Goal: Transaction & Acquisition: Purchase product/service

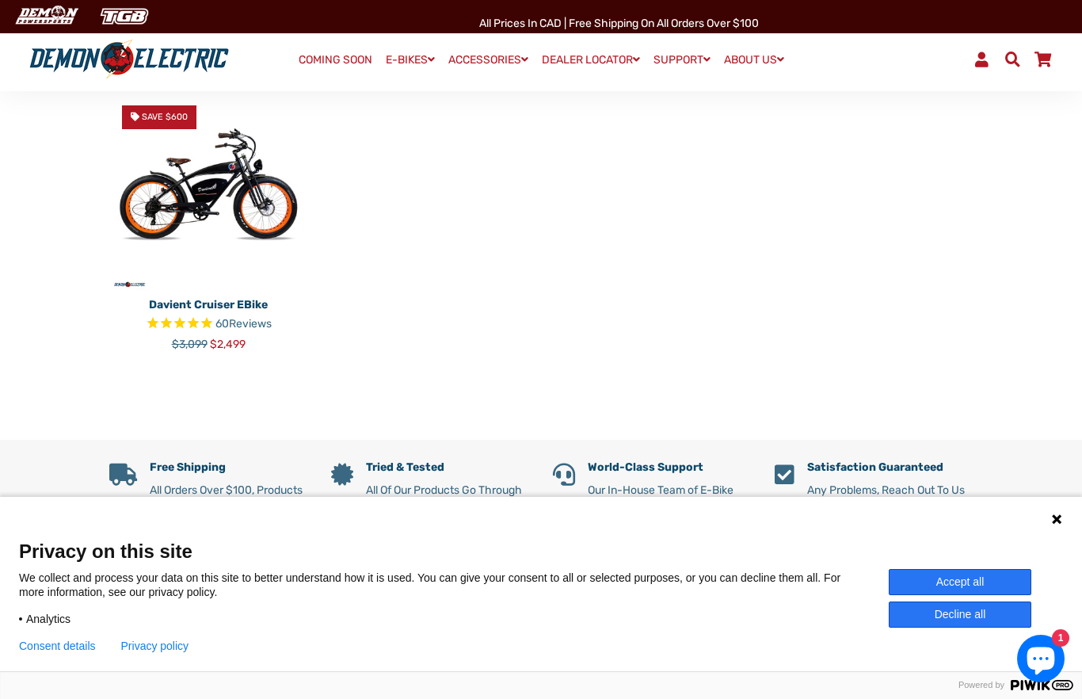
scroll to position [265, 0]
click at [170, 190] on img at bounding box center [208, 192] width 198 height 198
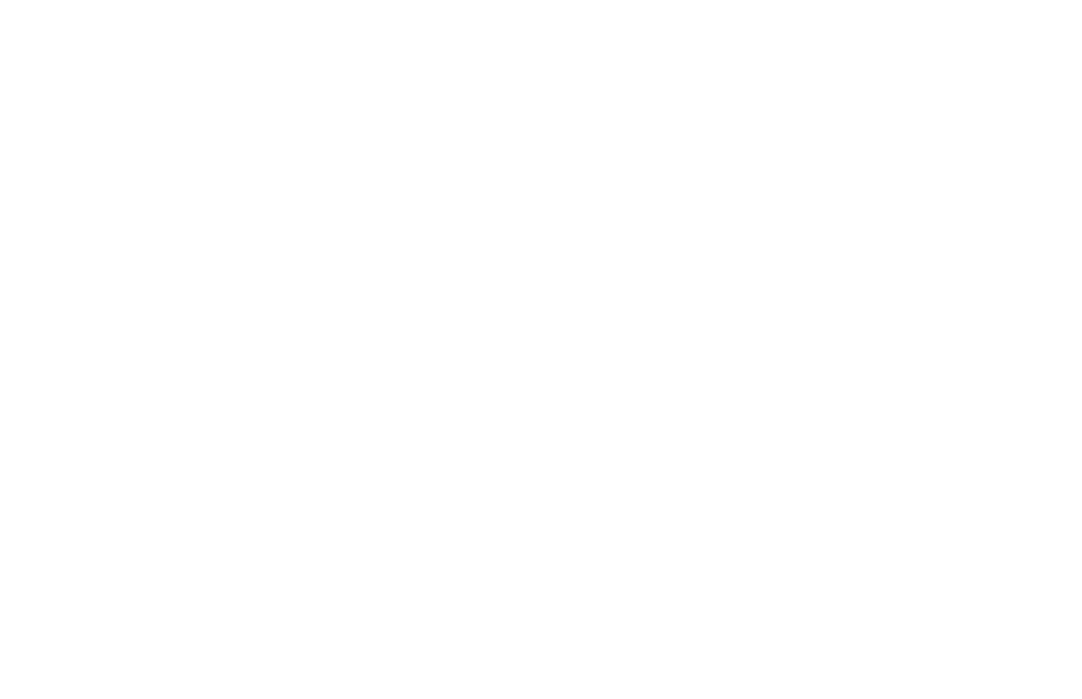
select select "******"
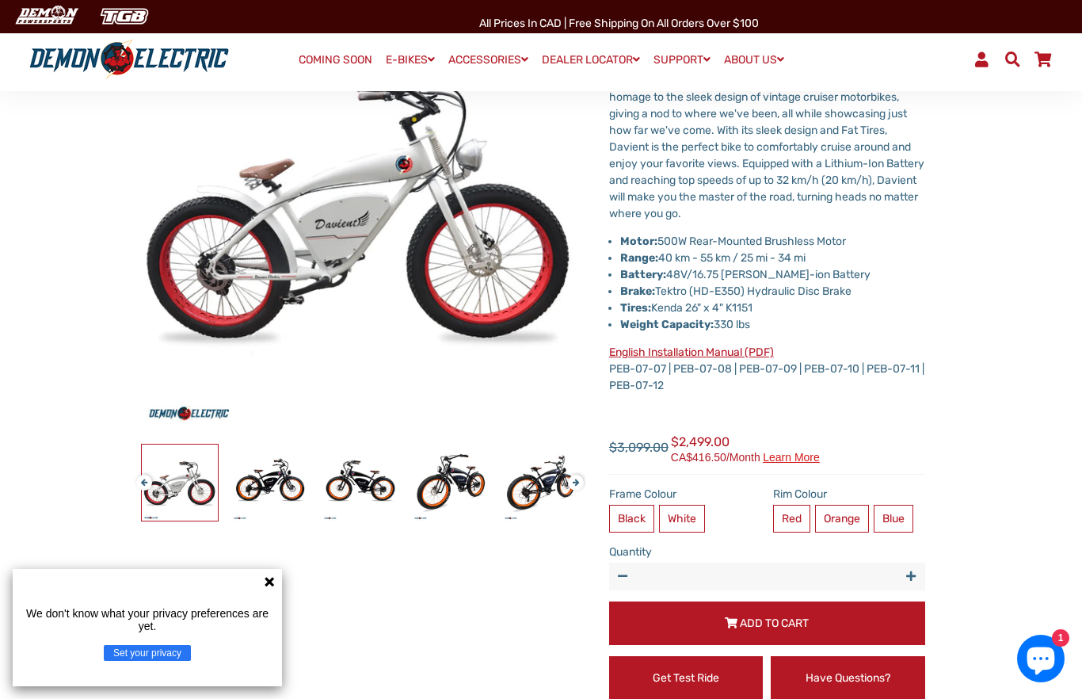
scroll to position [201, 0]
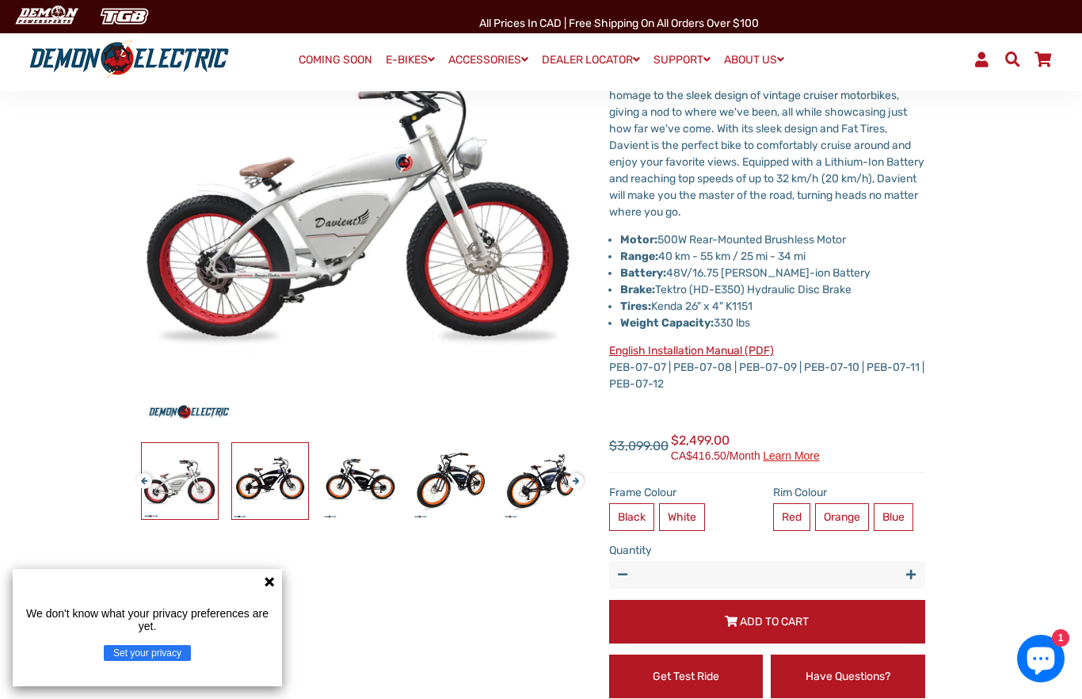
click at [292, 481] on img at bounding box center [270, 481] width 76 height 76
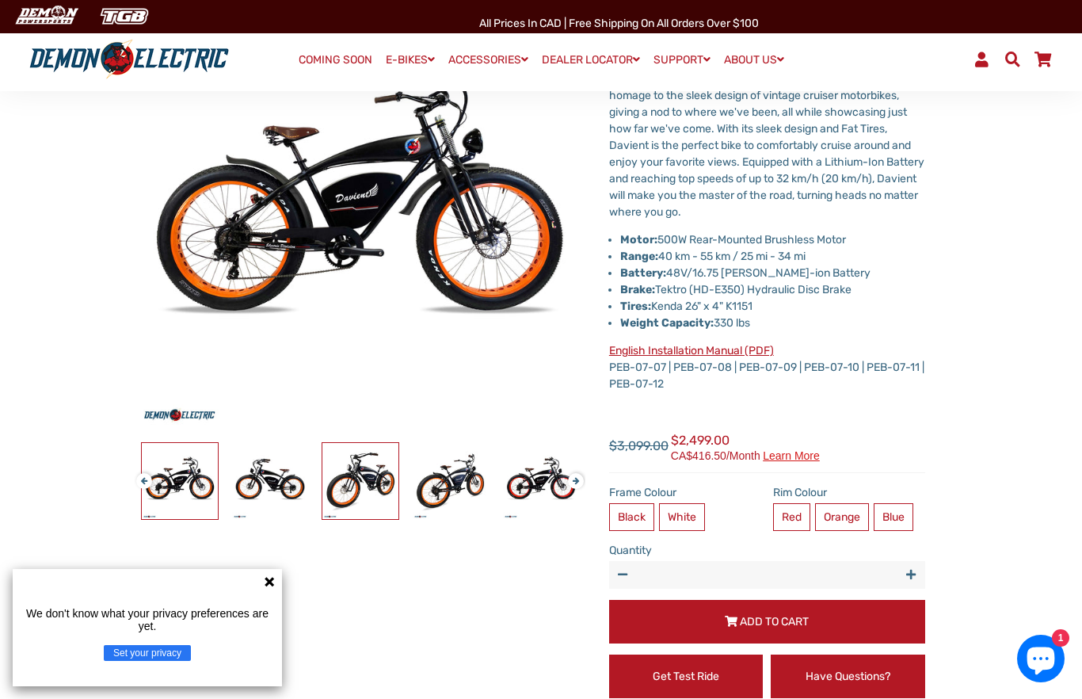
click at [342, 481] on img at bounding box center [360, 481] width 76 height 76
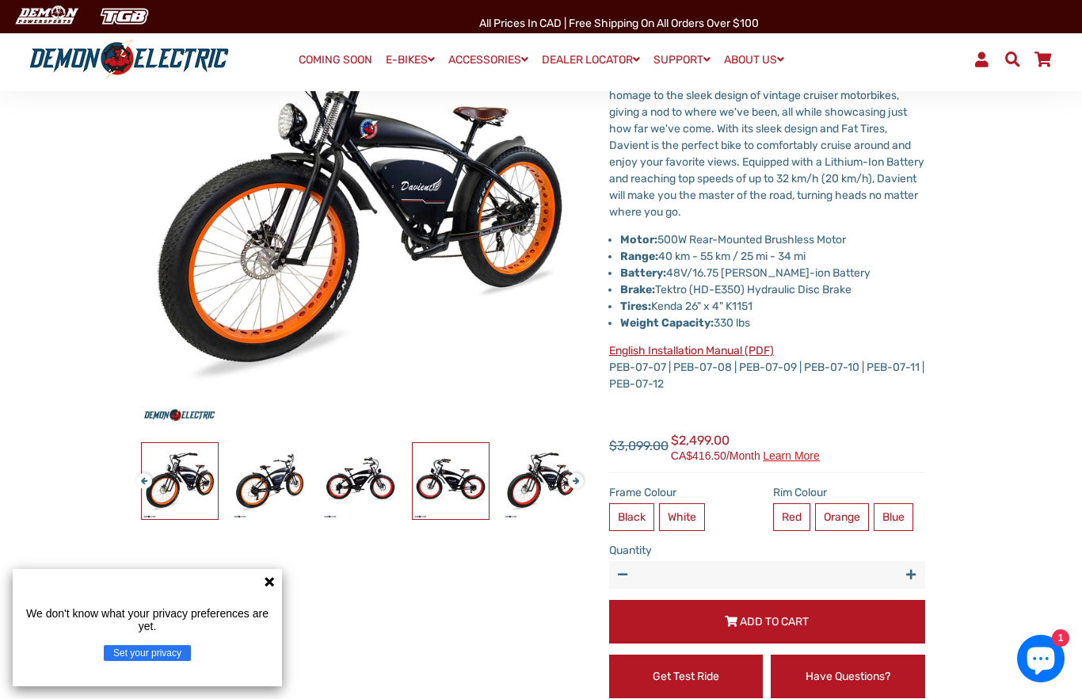
click at [469, 486] on img at bounding box center [451, 481] width 76 height 76
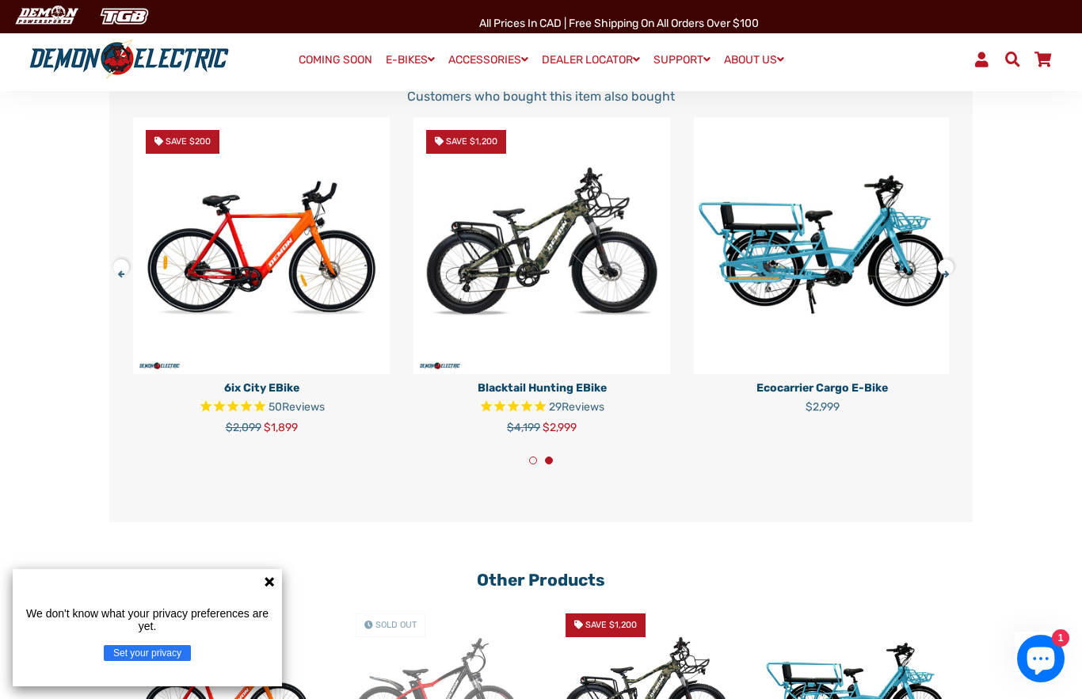
scroll to position [3645, 0]
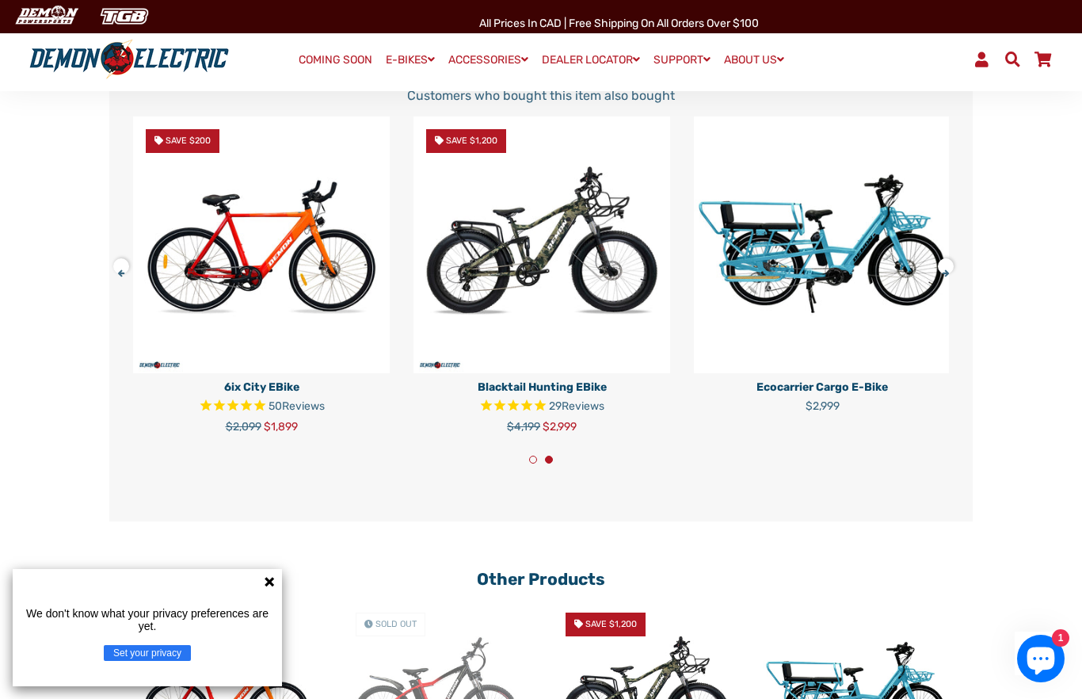
click at [120, 260] on button at bounding box center [127, 264] width 28 height 28
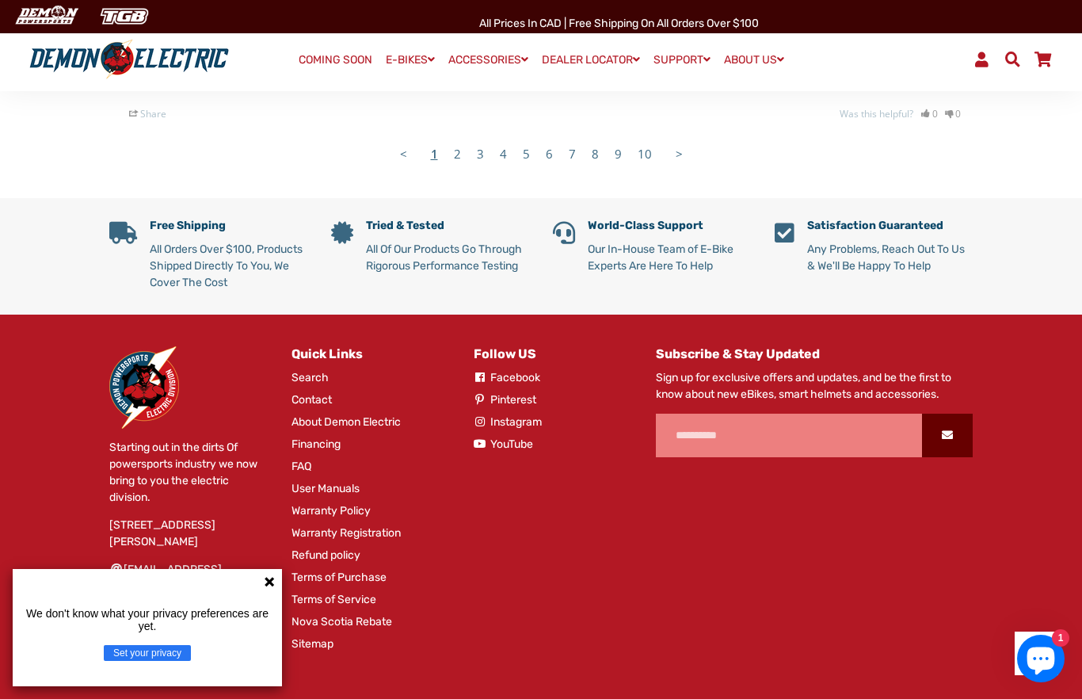
scroll to position [5777, 0]
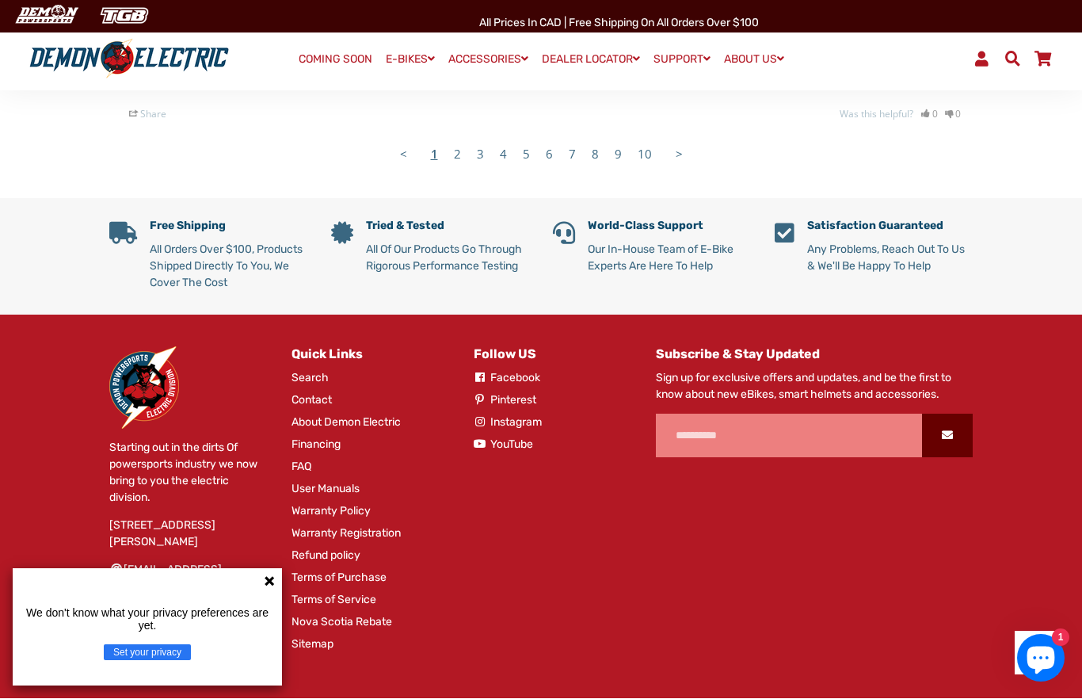
click at [362, 414] on link "About Demon Electric" at bounding box center [346, 422] width 109 height 17
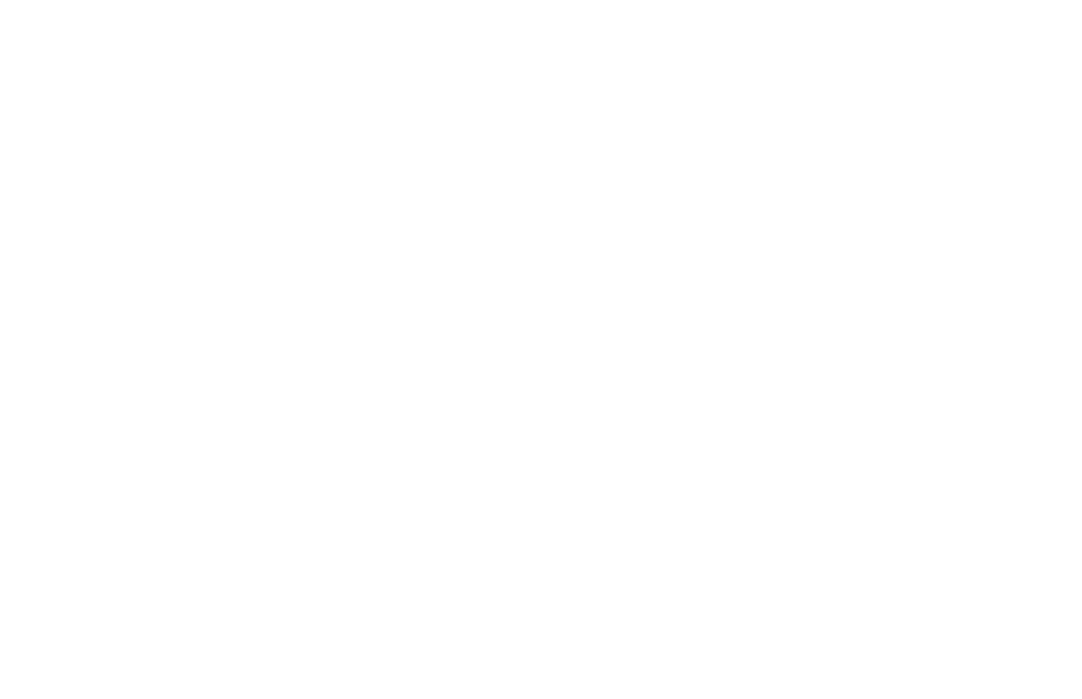
select select "******"
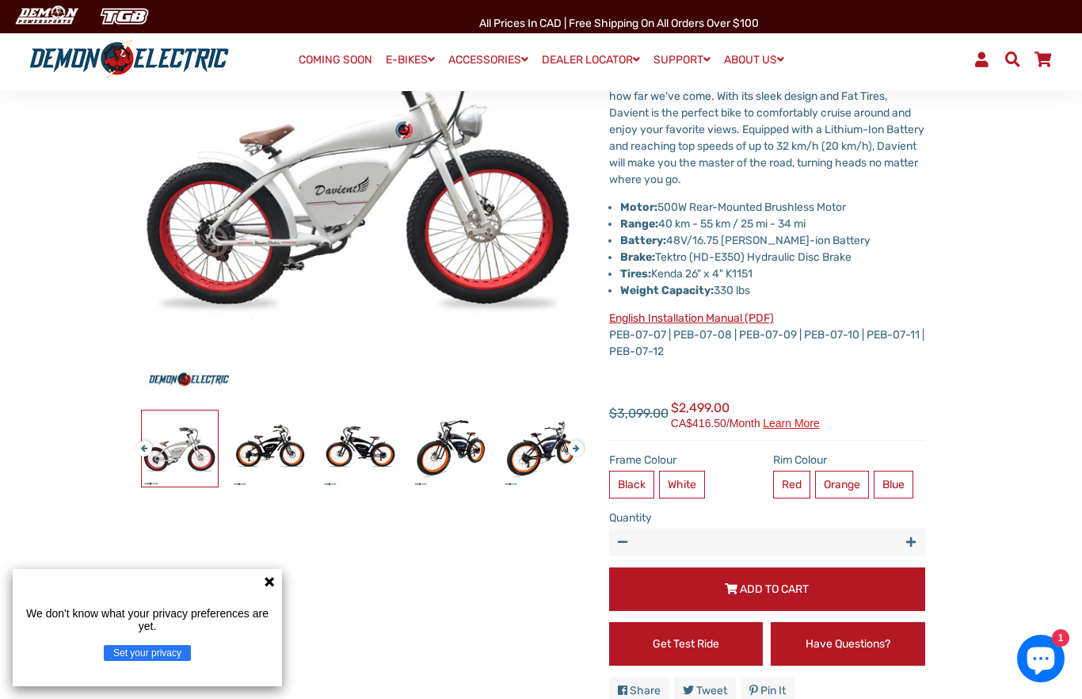
scroll to position [239, 0]
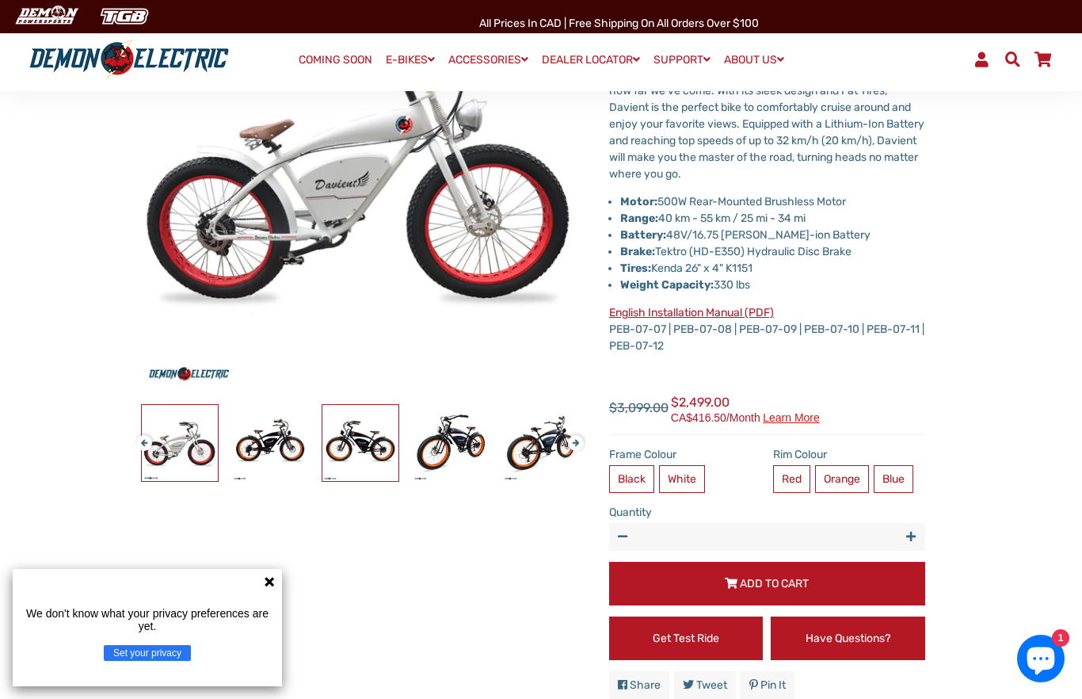
click at [376, 456] on img at bounding box center [360, 443] width 76 height 76
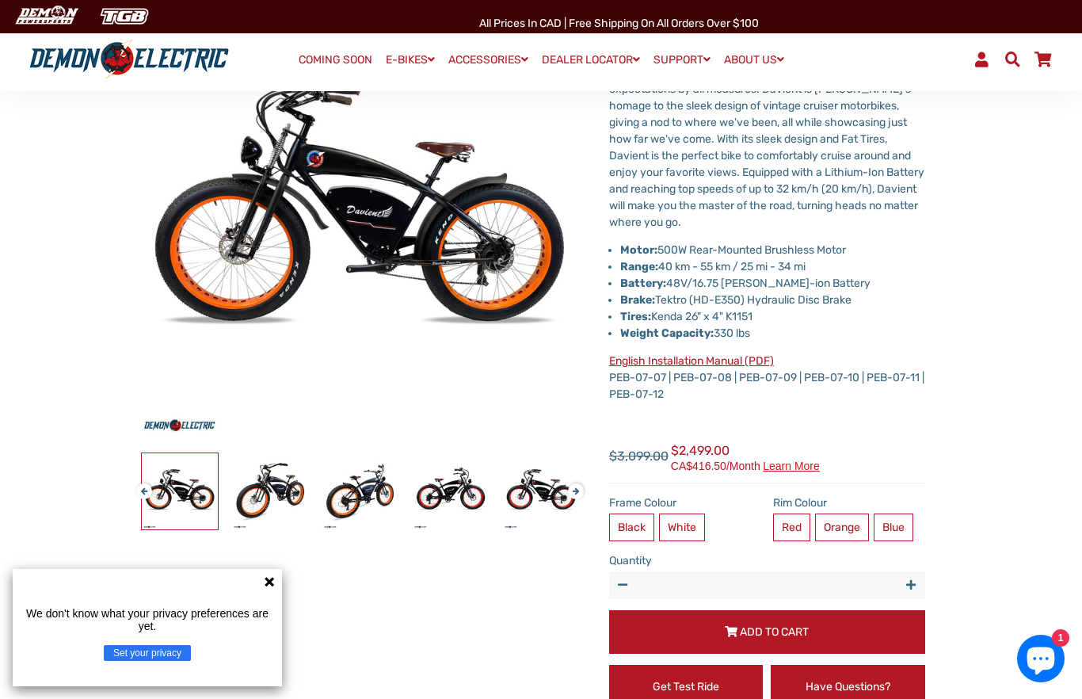
scroll to position [190, 0]
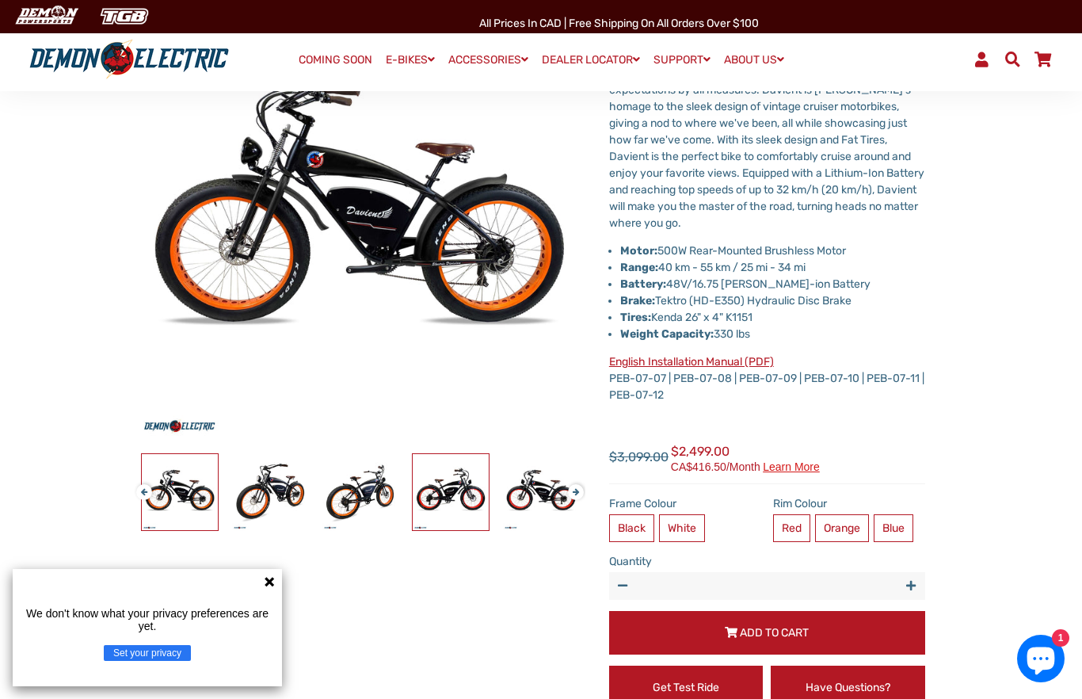
click at [452, 490] on img at bounding box center [451, 492] width 76 height 76
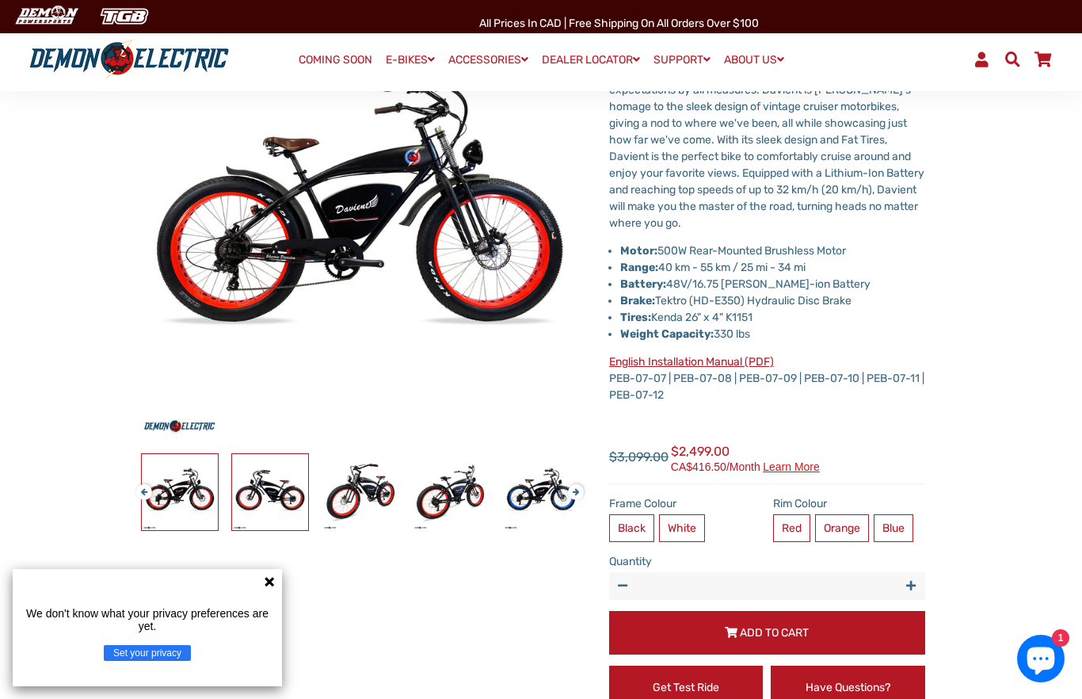
click at [287, 495] on img at bounding box center [270, 492] width 76 height 76
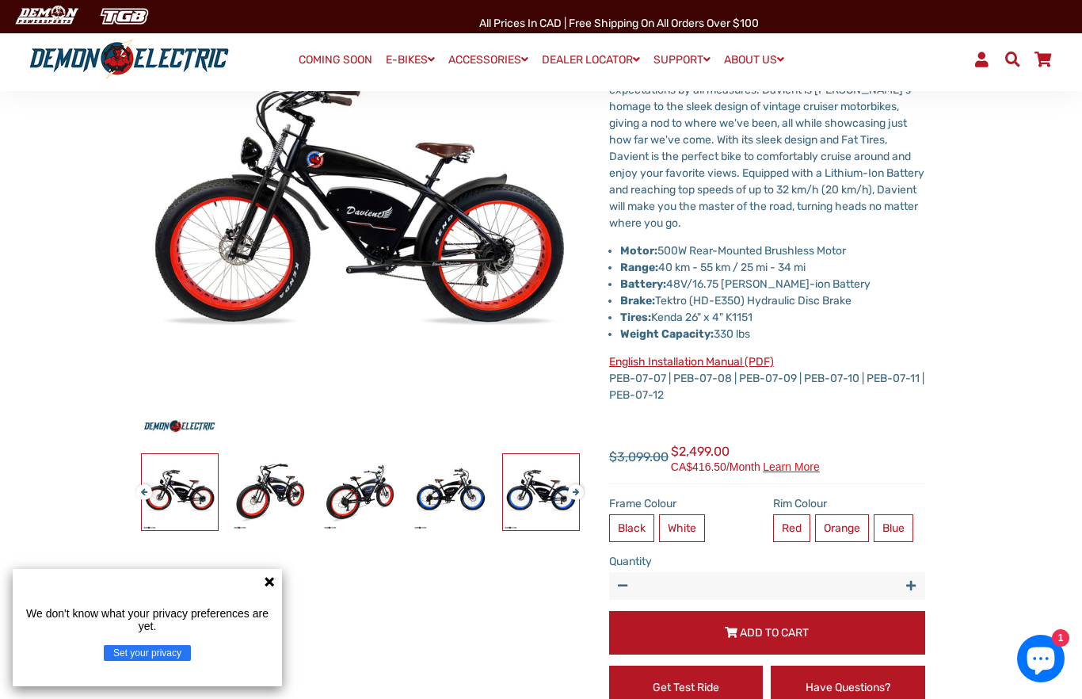
click at [559, 499] on img at bounding box center [541, 492] width 76 height 76
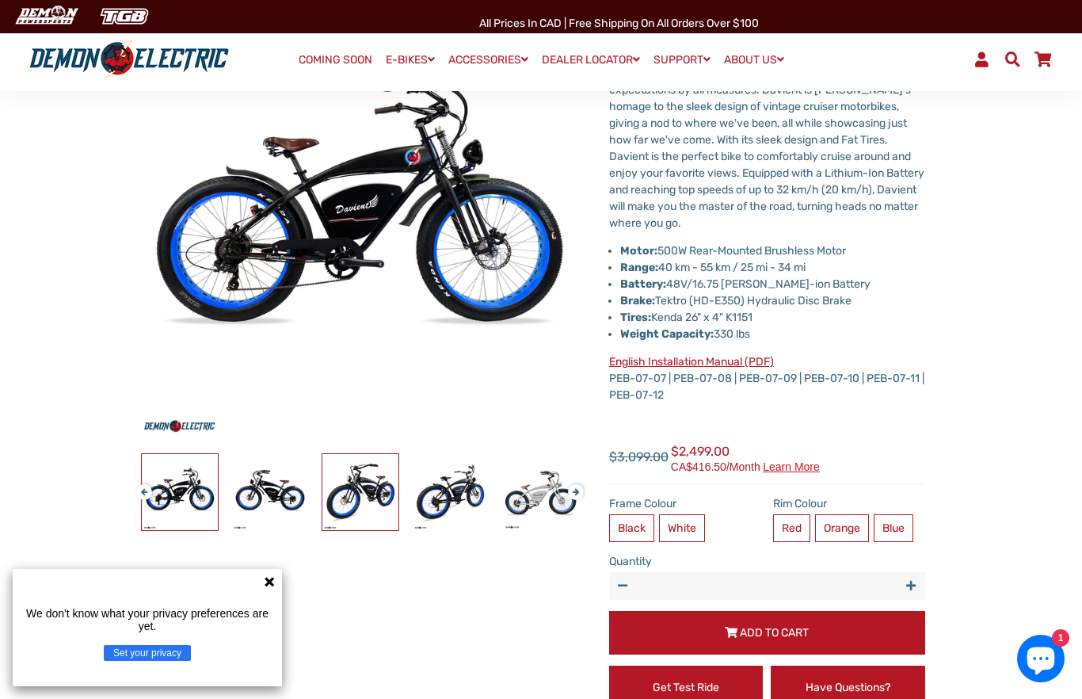
click at [359, 496] on img at bounding box center [360, 492] width 76 height 76
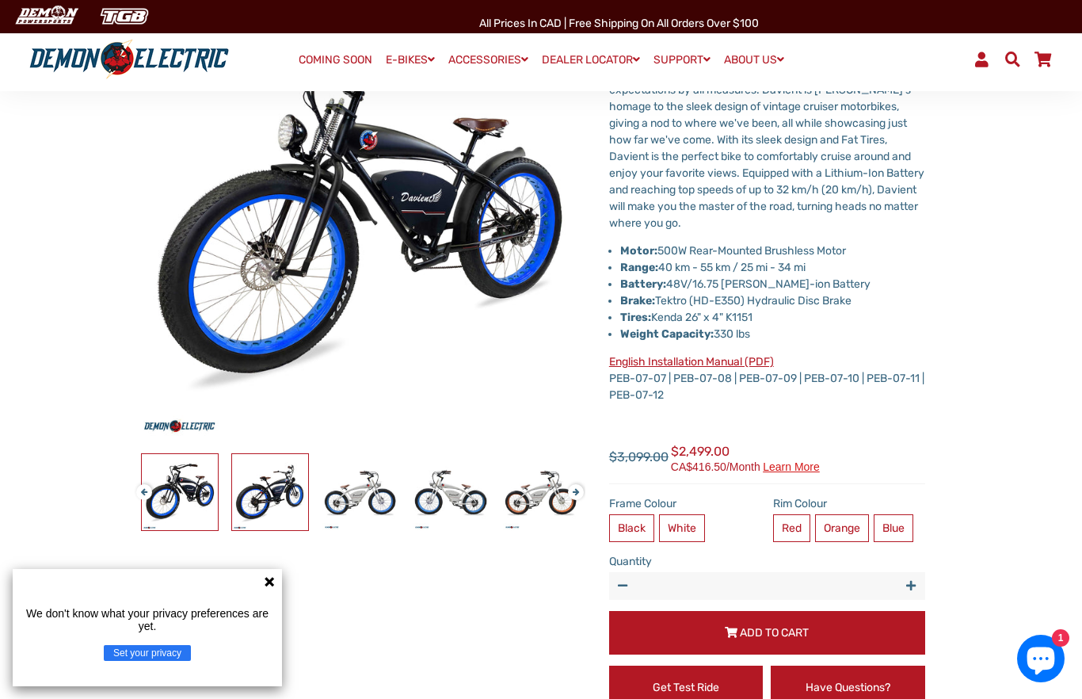
click at [304, 497] on img at bounding box center [270, 492] width 76 height 76
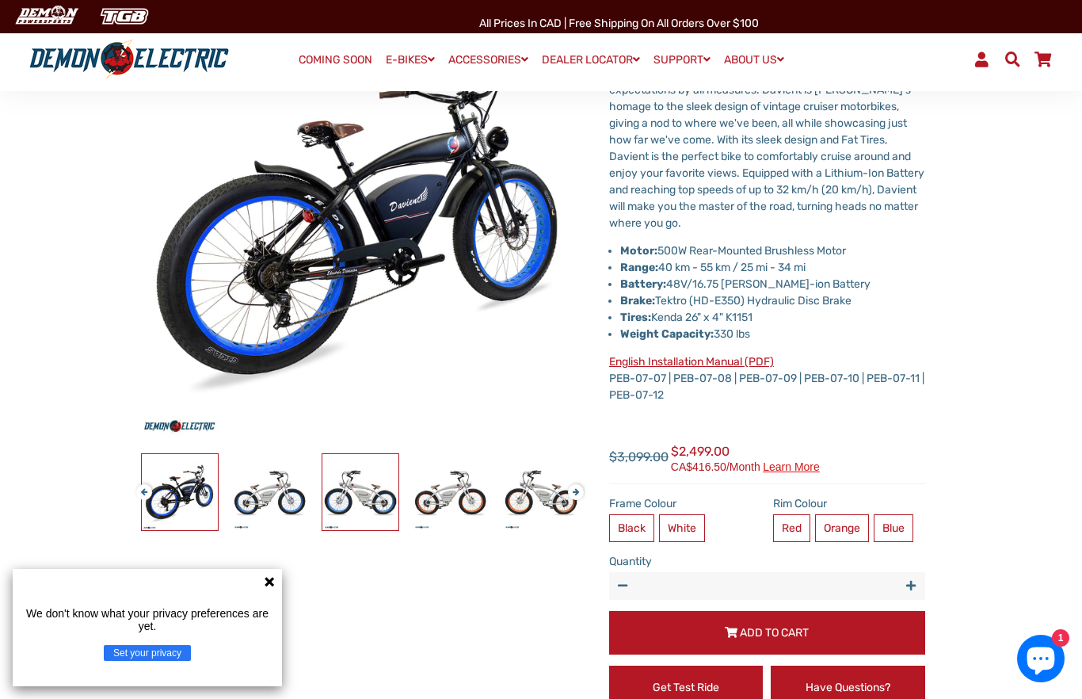
click at [391, 495] on img at bounding box center [360, 492] width 76 height 76
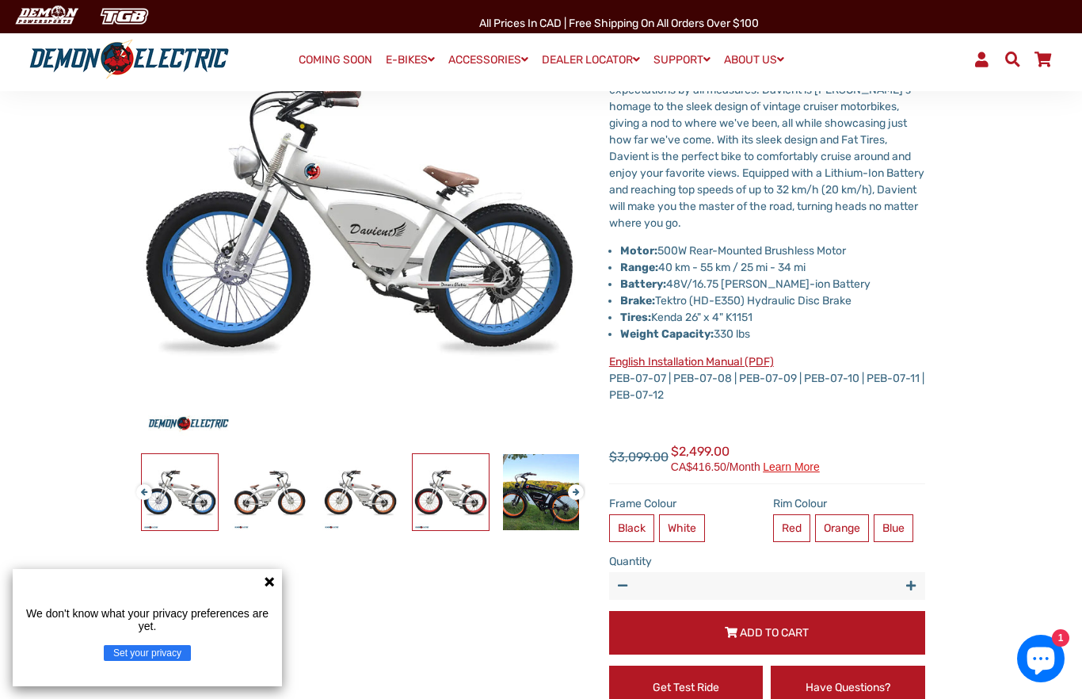
click at [419, 497] on img at bounding box center [451, 492] width 76 height 76
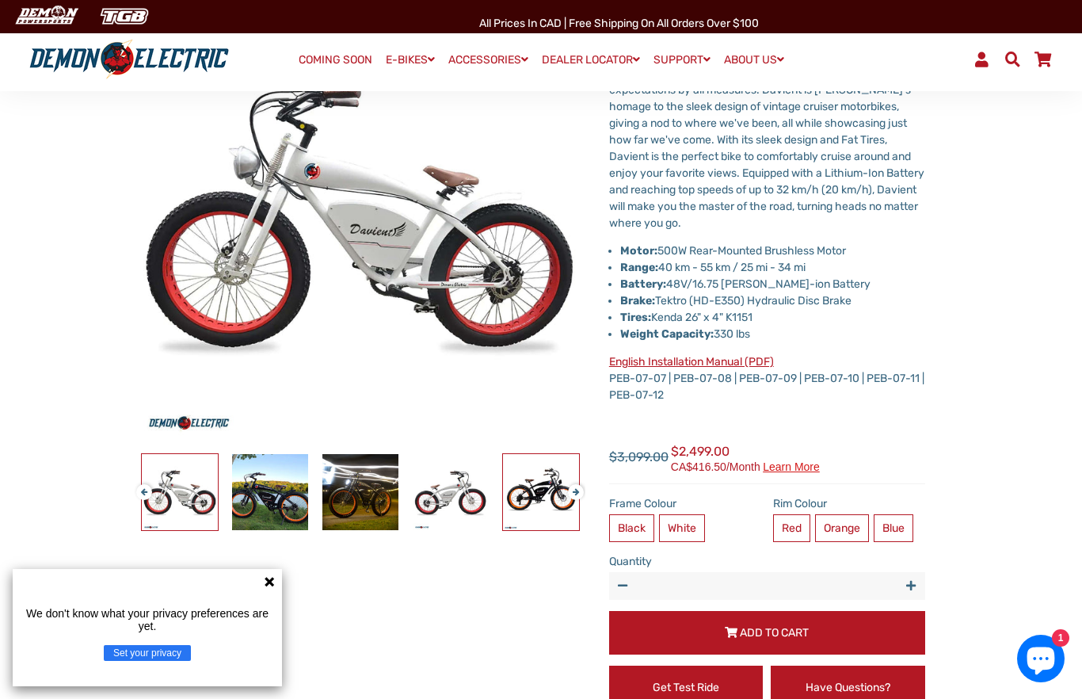
click at [532, 502] on img at bounding box center [541, 492] width 76 height 76
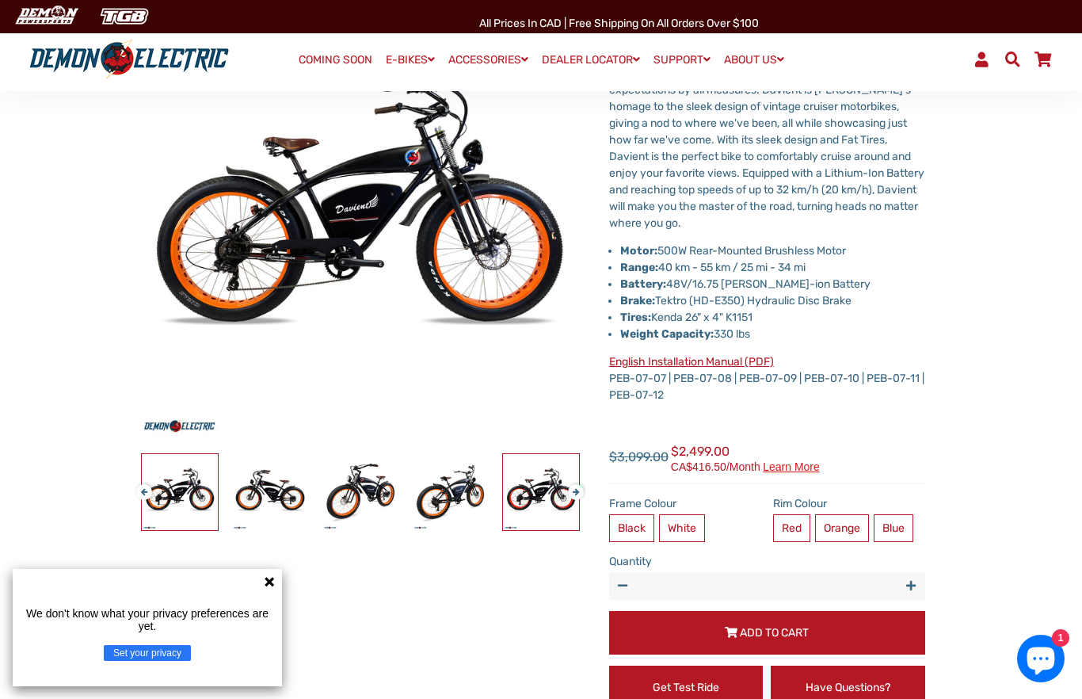
click at [532, 498] on img at bounding box center [541, 492] width 76 height 76
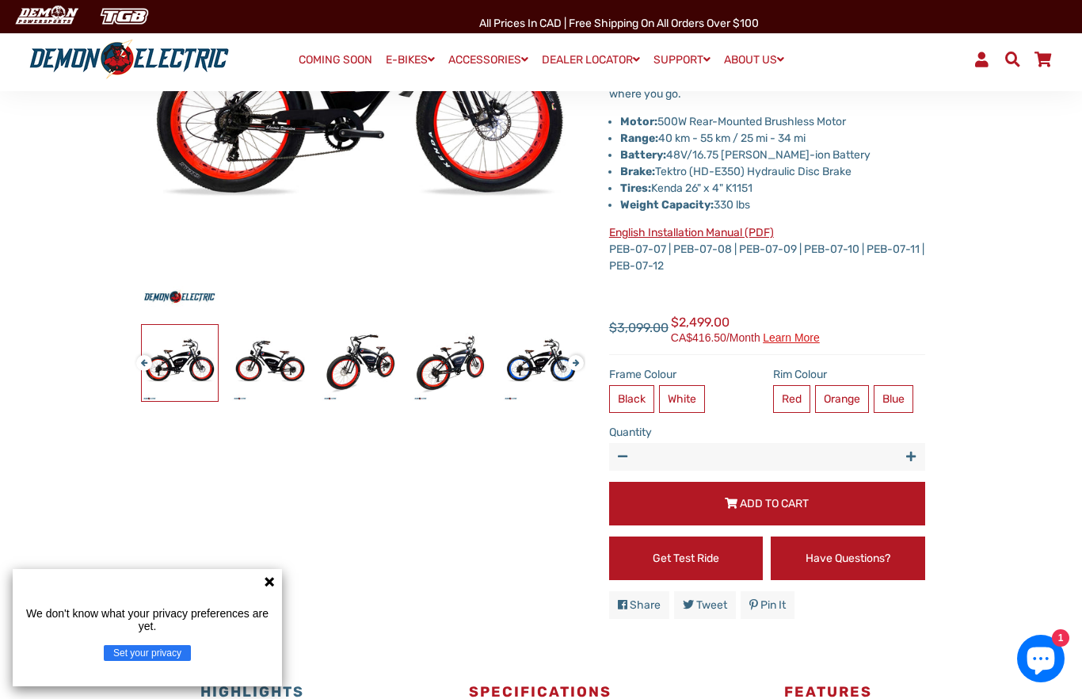
scroll to position [315, 0]
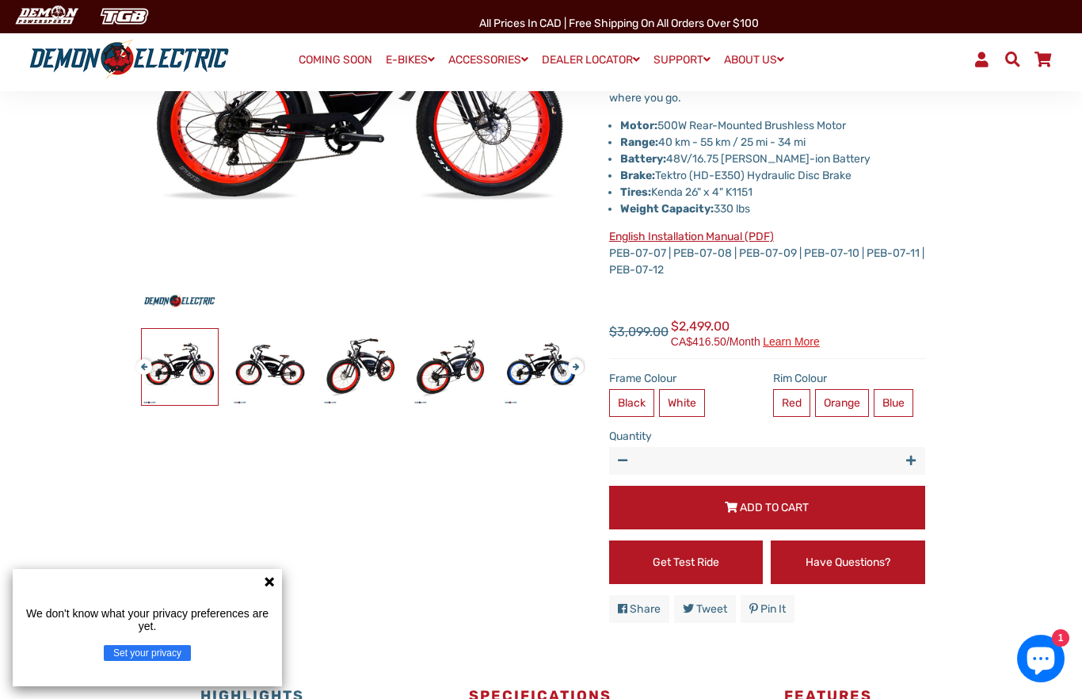
click at [636, 410] on label "Black" at bounding box center [631, 403] width 45 height 28
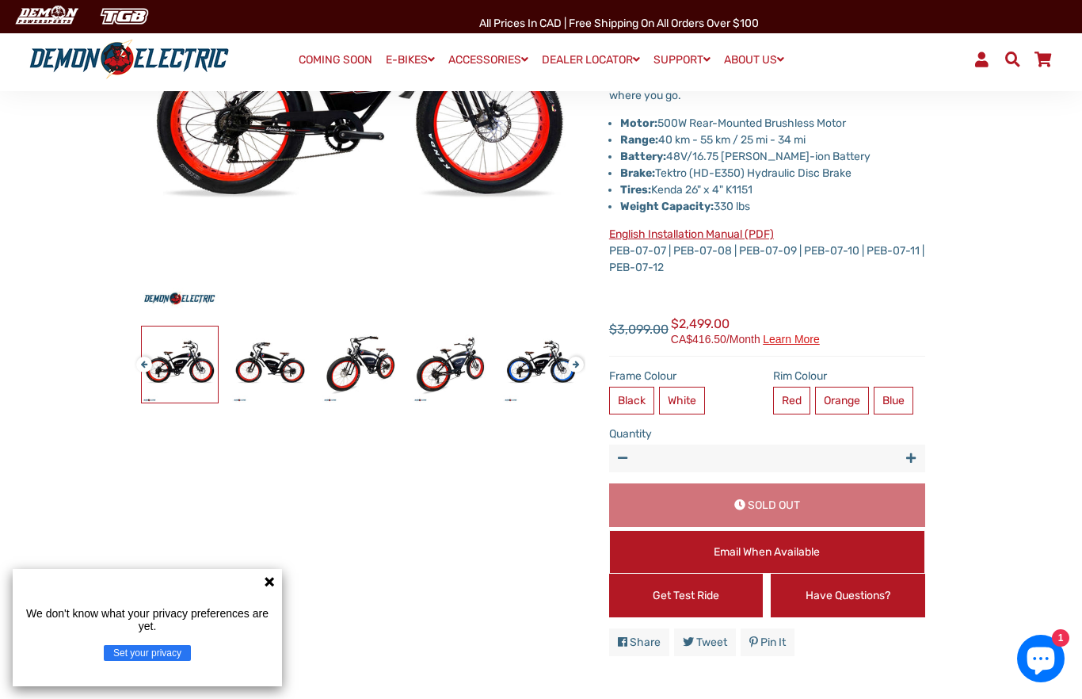
scroll to position [330, 0]
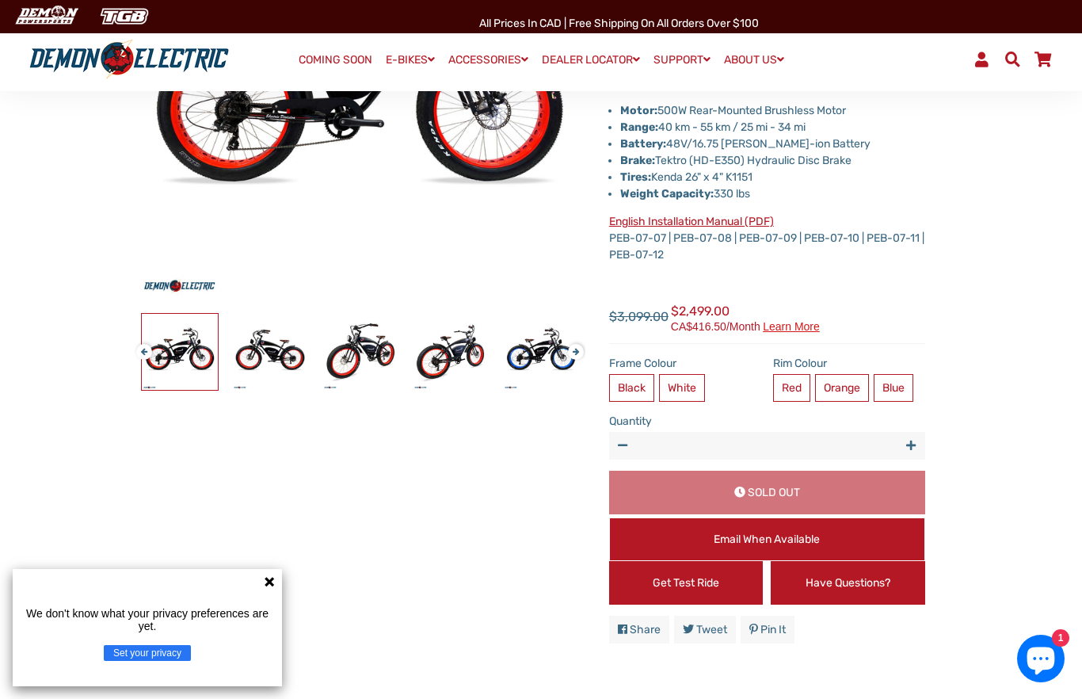
click at [845, 386] on label "Orange" at bounding box center [842, 388] width 54 height 28
click at [907, 376] on label "Blue" at bounding box center [894, 388] width 40 height 28
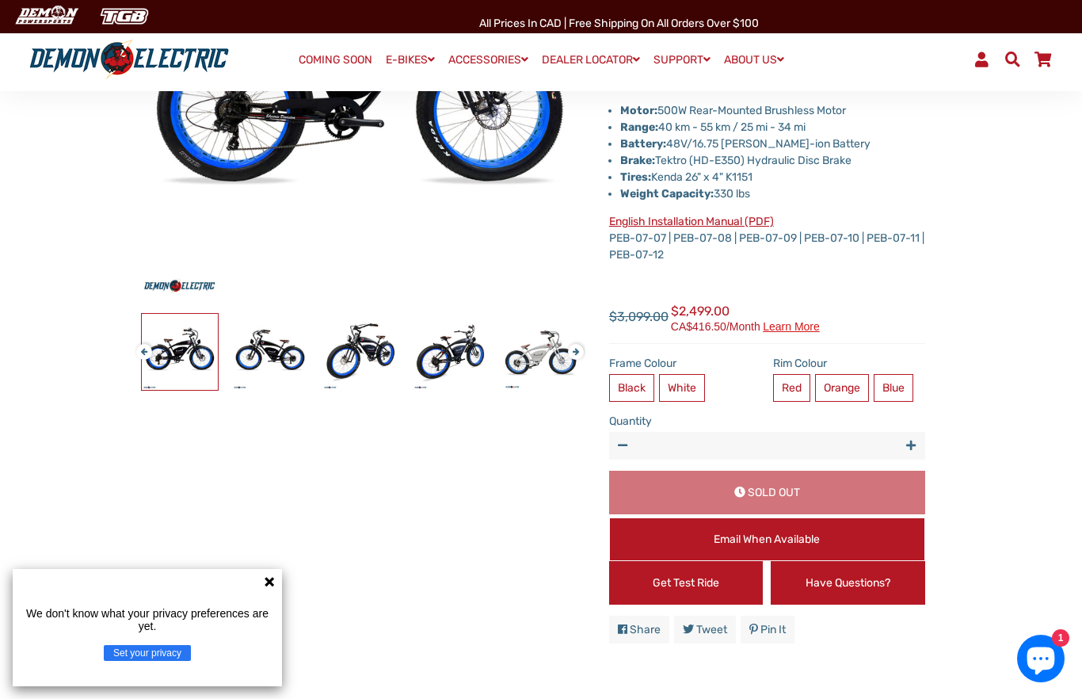
click at [692, 376] on label "White" at bounding box center [682, 388] width 46 height 28
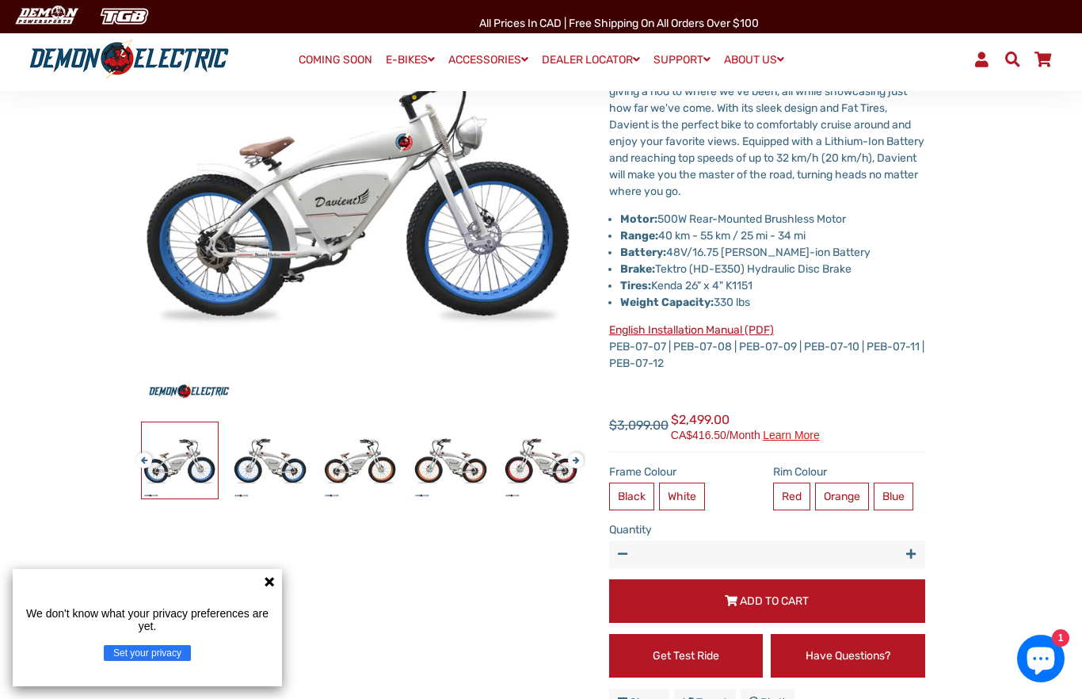
scroll to position [221, 0]
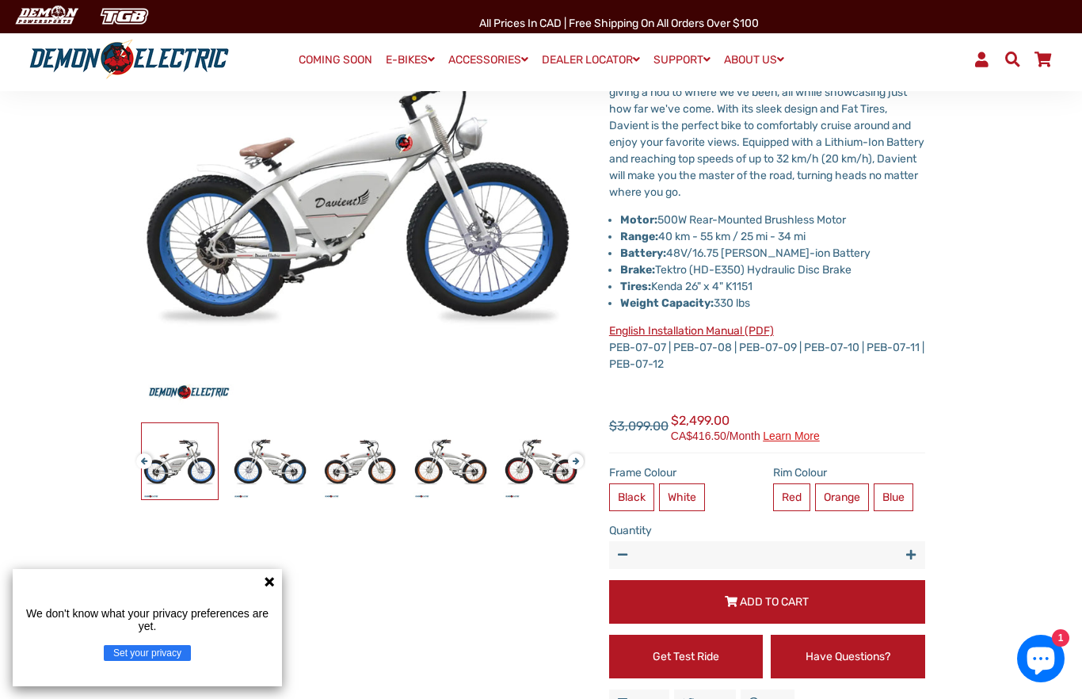
click at [794, 499] on label "Red" at bounding box center [791, 497] width 37 height 28
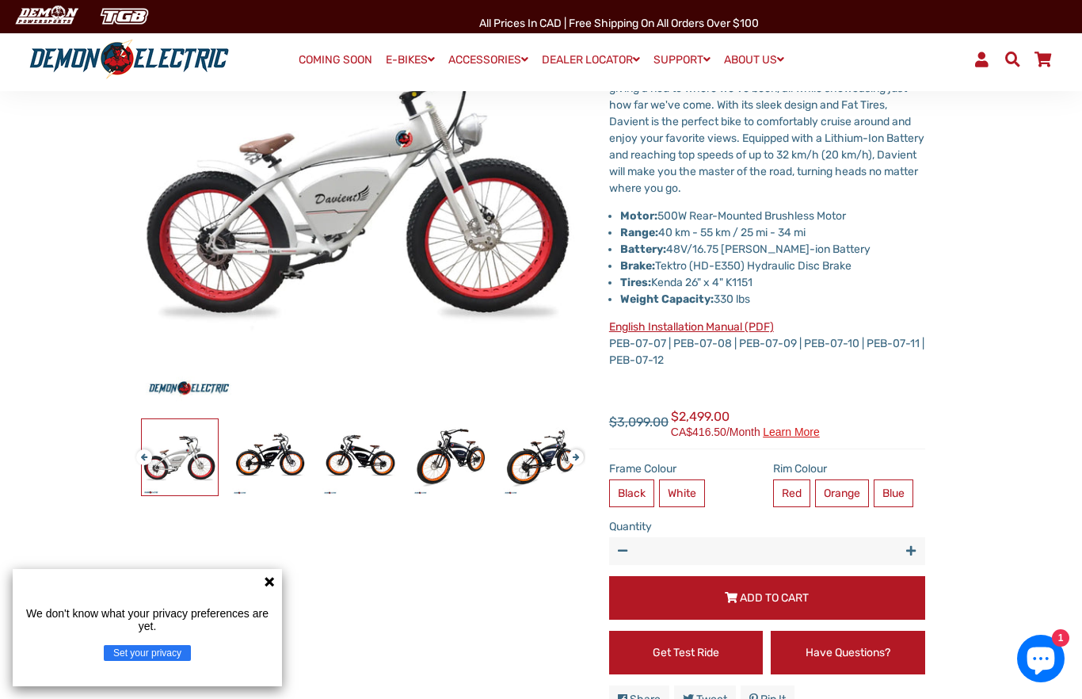
scroll to position [226, 0]
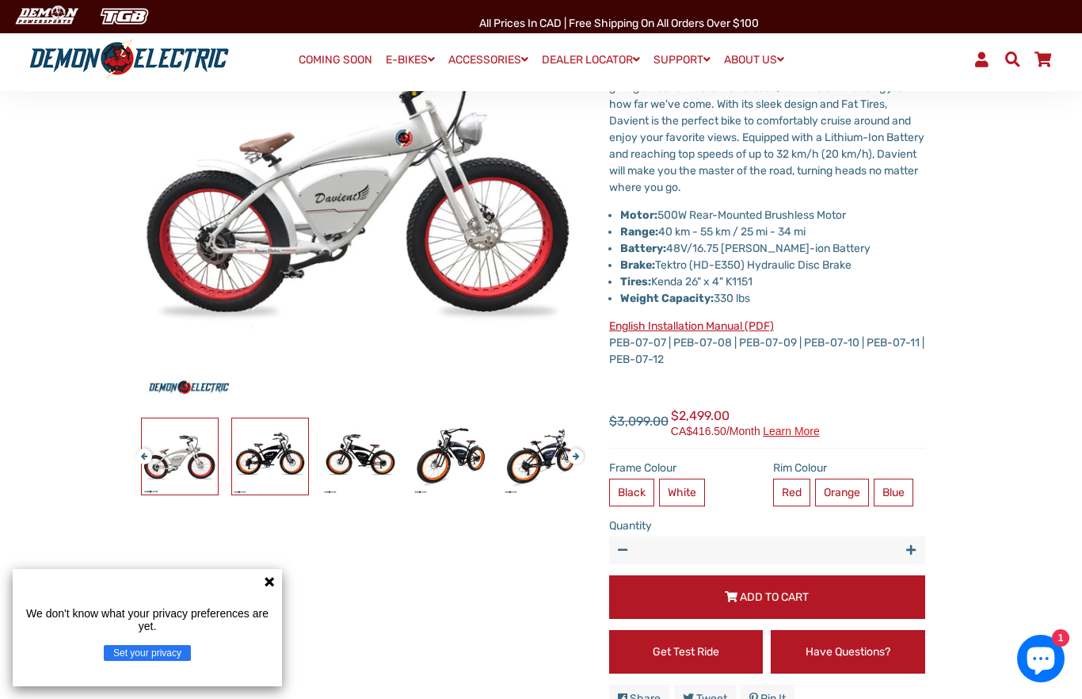
click at [292, 470] on img at bounding box center [270, 456] width 76 height 76
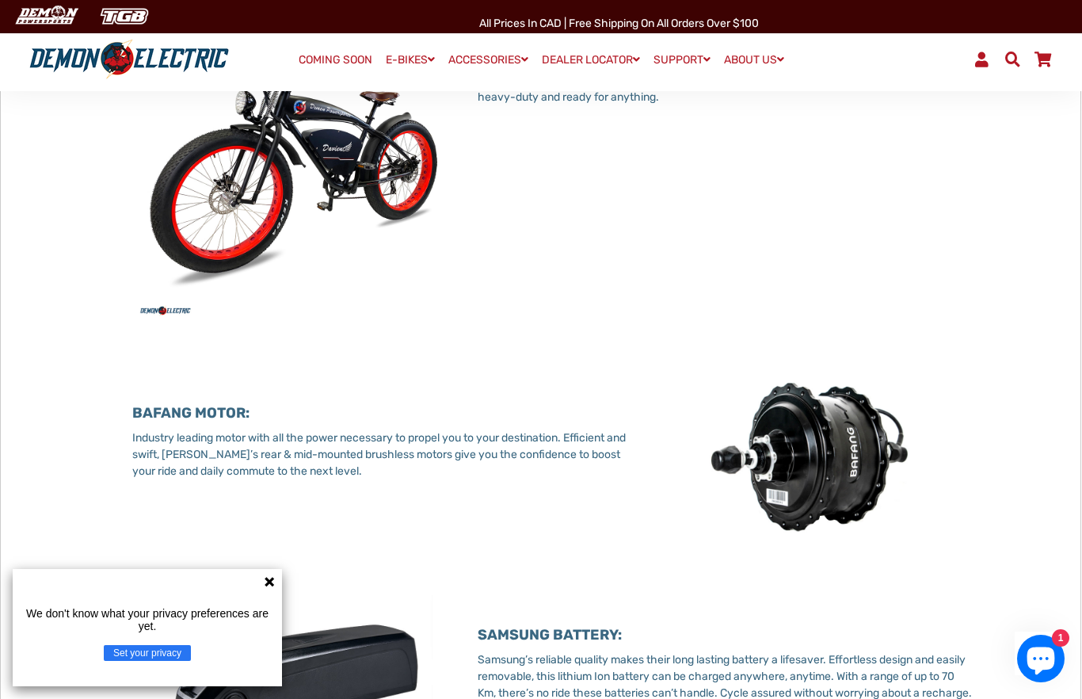
scroll to position [1005, 0]
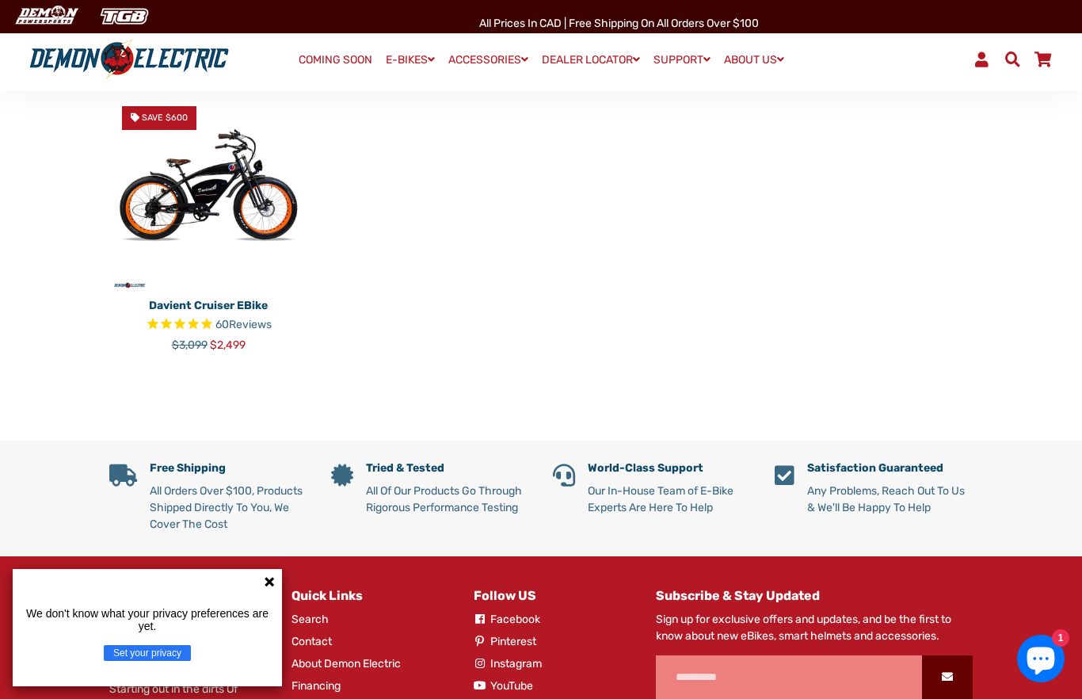
scroll to position [254, 0]
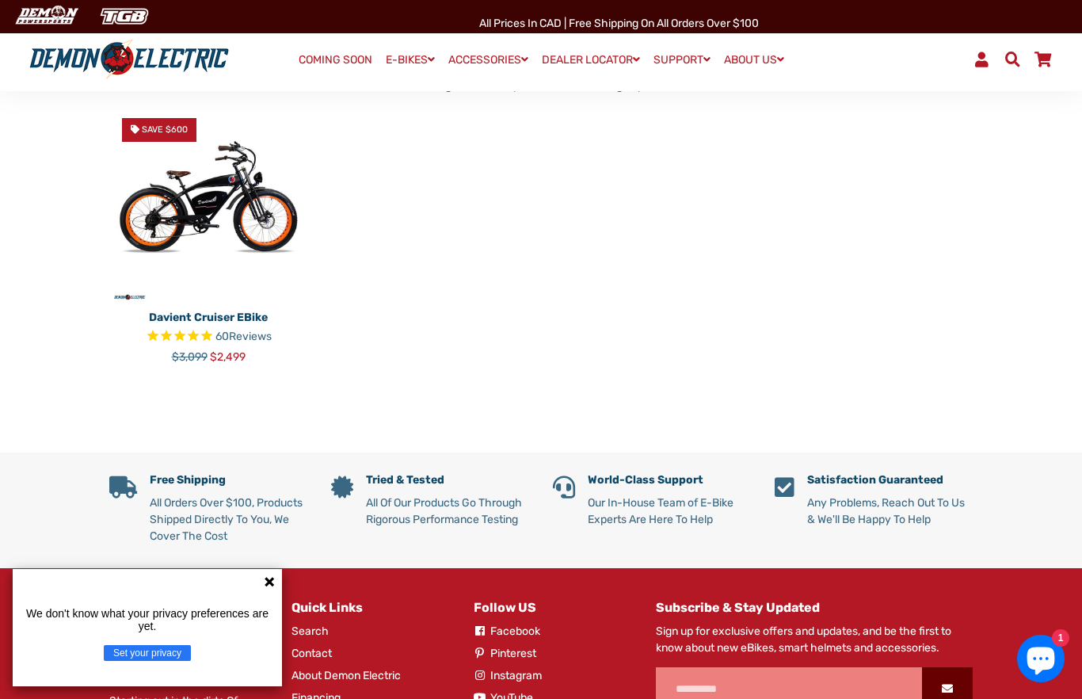
click at [174, 328] on icon "Rated 4.8 out of 5 stars 60 reviews" at bounding box center [179, 337] width 13 height 18
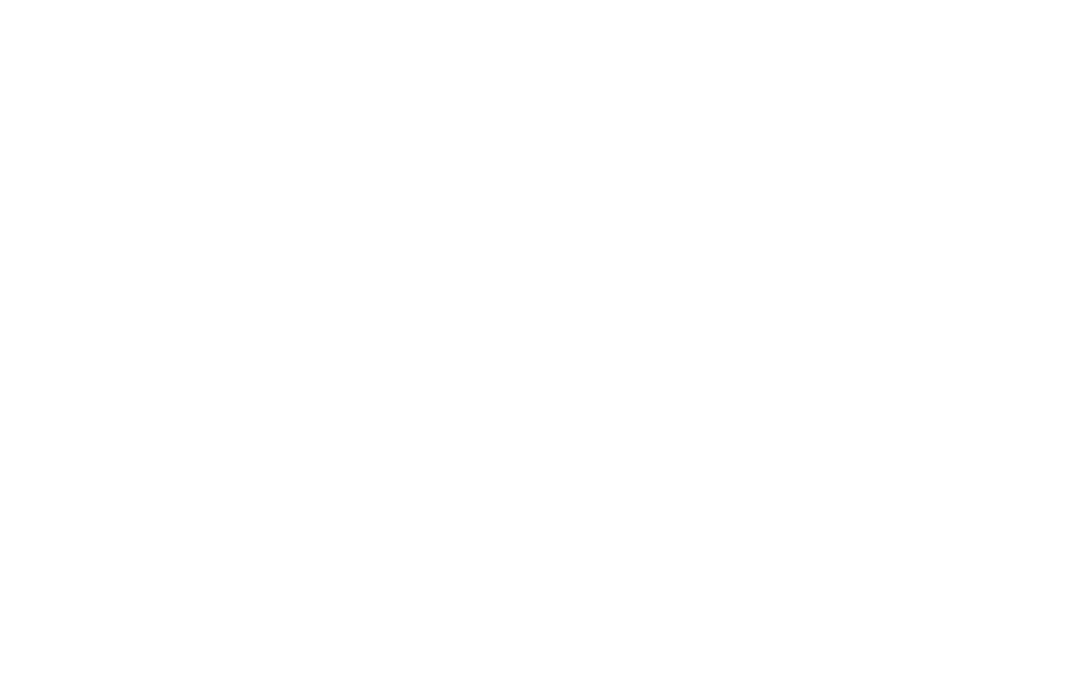
select select "******"
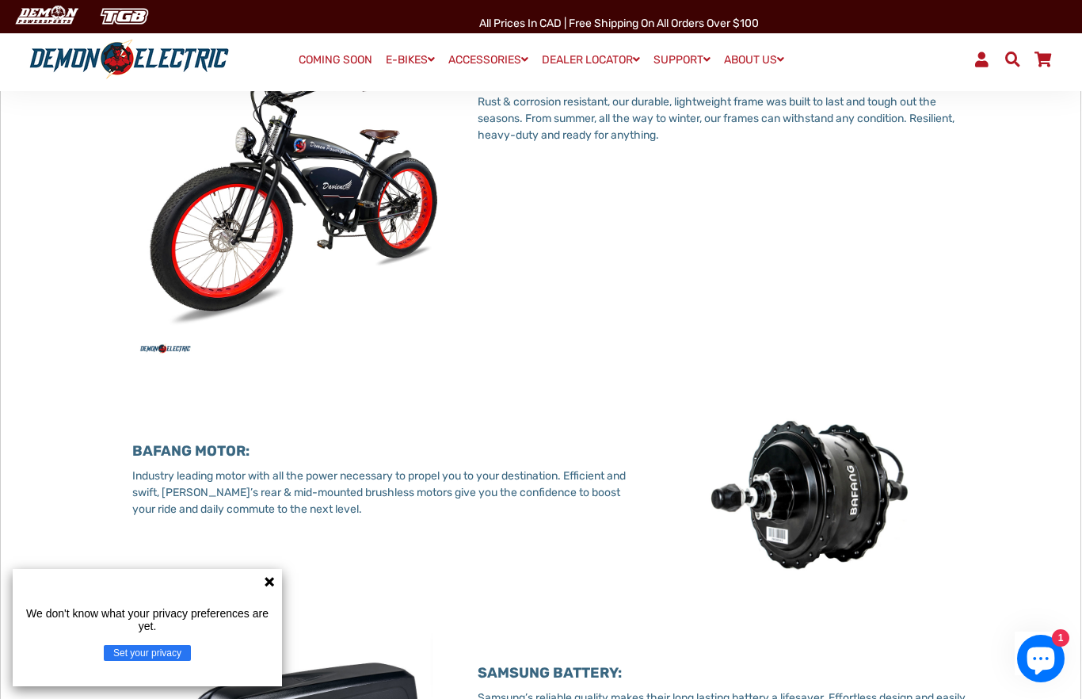
scroll to position [1019, 0]
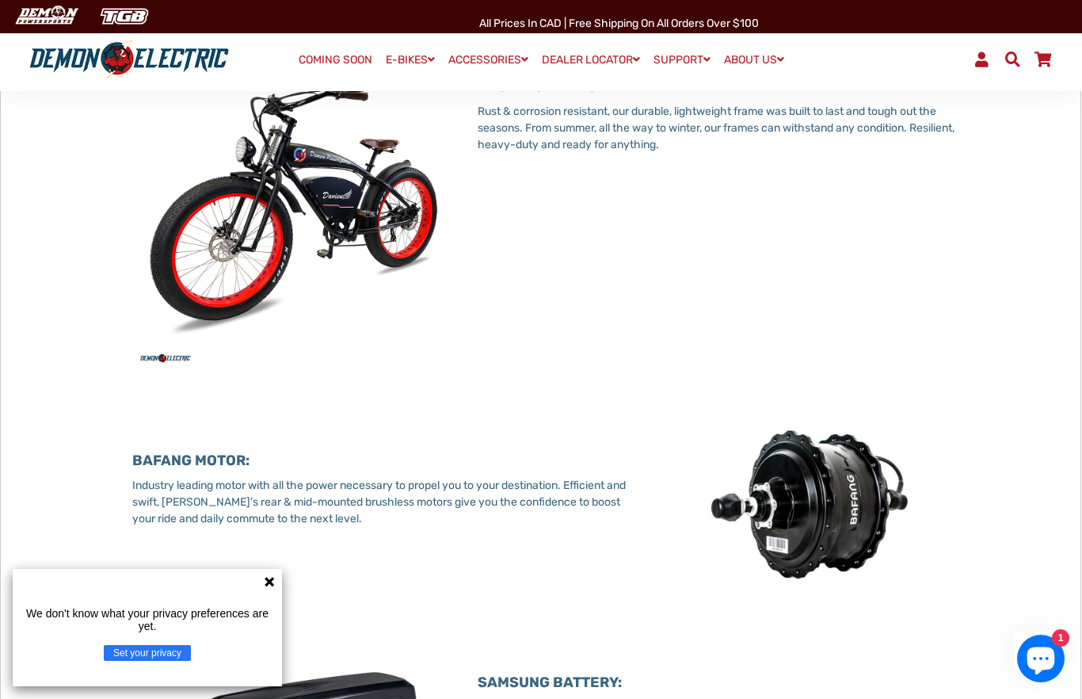
click at [317, 64] on link "COMING SOON" at bounding box center [335, 60] width 85 height 22
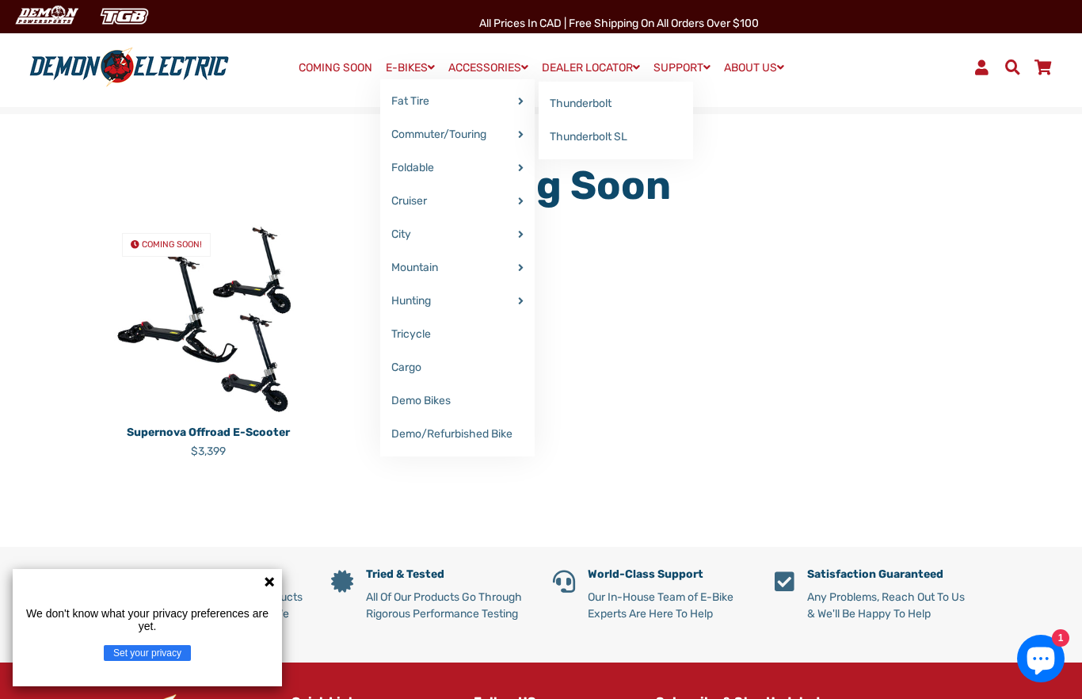
click at [597, 108] on link "Thunderbolt" at bounding box center [616, 103] width 154 height 33
click at [610, 136] on link "Thunderbolt SL" at bounding box center [616, 136] width 154 height 33
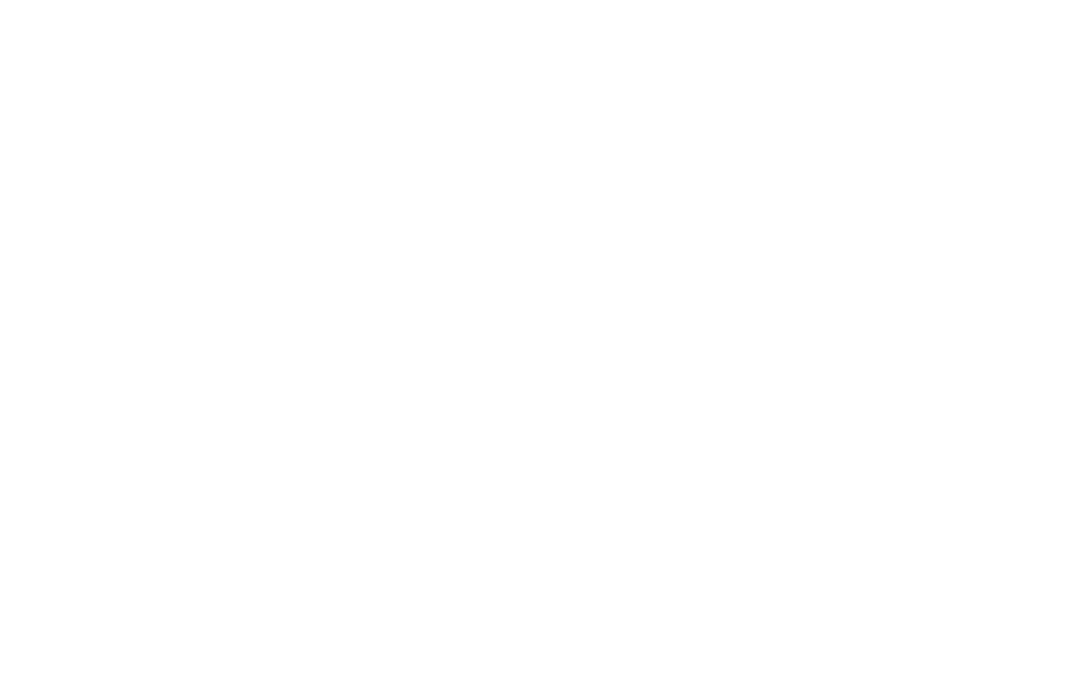
select select "******"
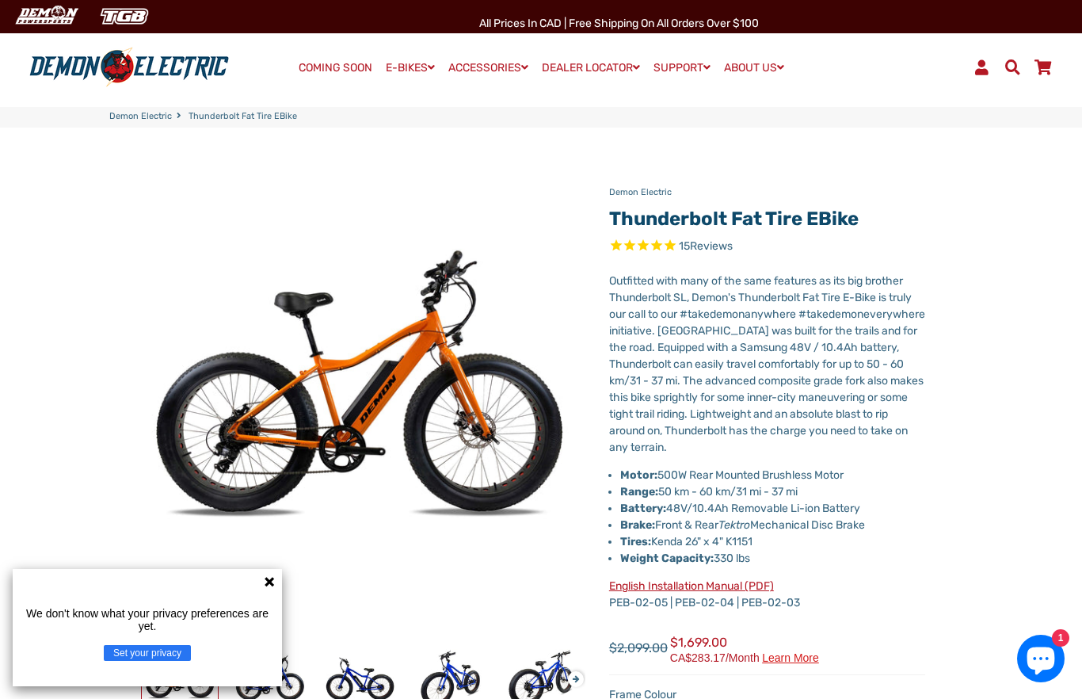
scroll to position [25, 0]
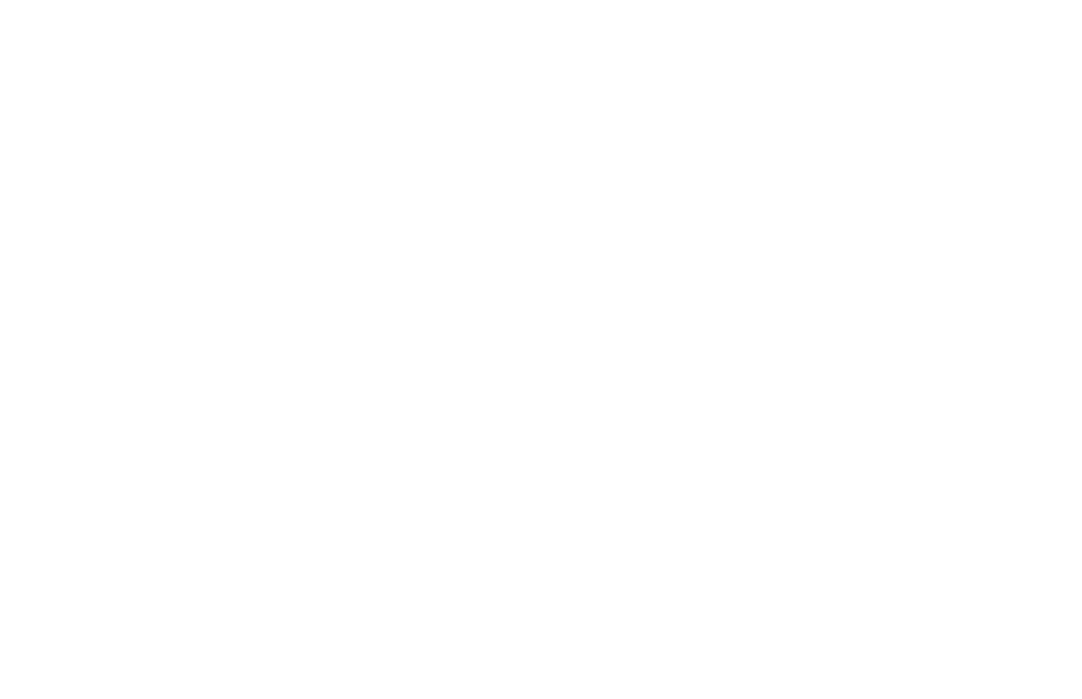
select select "******"
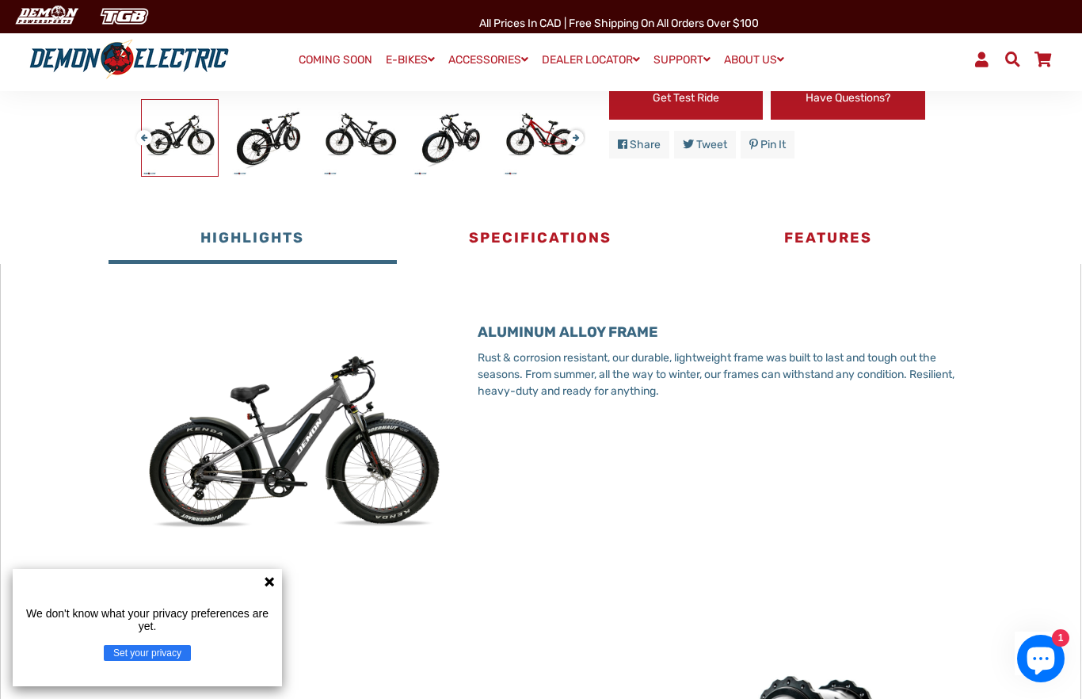
scroll to position [545, 0]
